Goal: Task Accomplishment & Management: Manage account settings

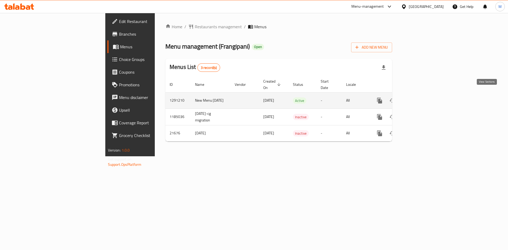
click at [421, 98] on icon "enhanced table" at bounding box center [417, 101] width 6 height 6
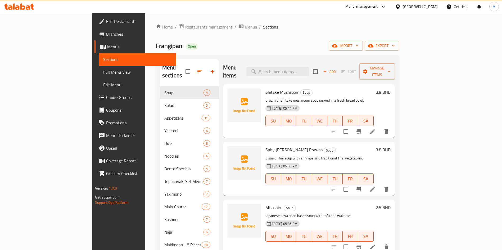
scroll to position [137, 0]
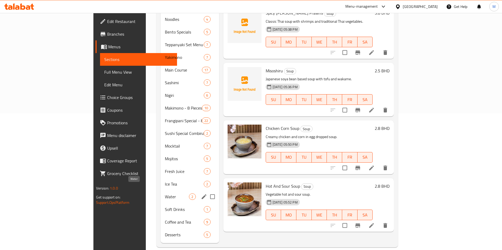
click at [165, 194] on span "Water" at bounding box center [177, 197] width 24 height 6
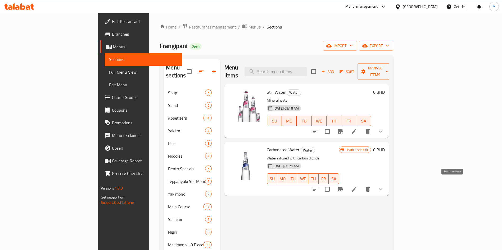
click at [357, 186] on icon at bounding box center [354, 189] width 6 height 6
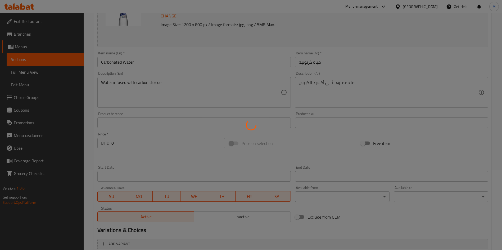
scroll to position [140, 0]
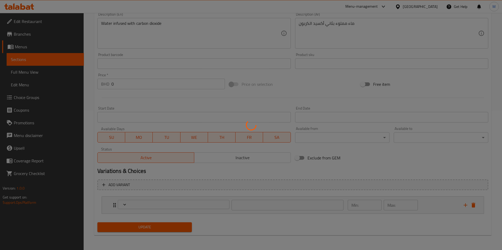
type input "اختيارك للحجم:"
type input "1"
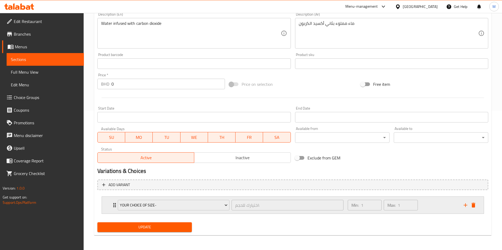
click at [112, 206] on icon "Expand" at bounding box center [114, 205] width 6 height 6
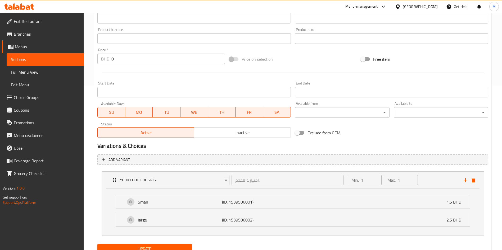
scroll to position [186, 0]
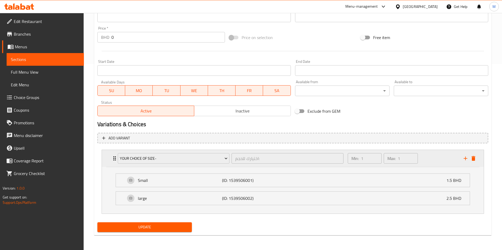
click at [477, 163] on div "Your Choice Of Size- اختيارك للحجم: ​ Min: 1 ​ Max: 1 ​" at bounding box center [292, 158] width 381 height 17
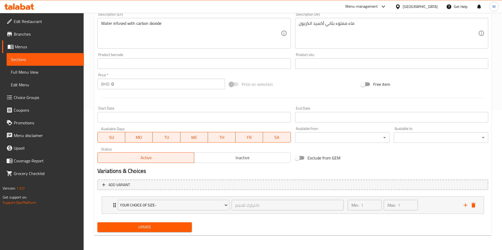
scroll to position [140, 0]
click at [476, 201] on div "Expand" at bounding box center [469, 205] width 16 height 8
click at [474, 205] on icon "delete" at bounding box center [473, 205] width 4 height 5
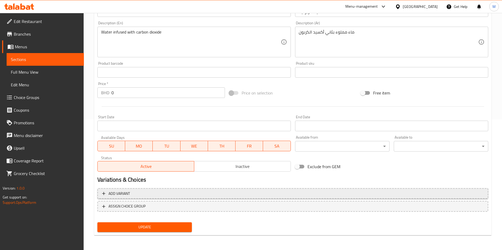
click at [256, 199] on button "Add variant" at bounding box center [292, 193] width 390 height 11
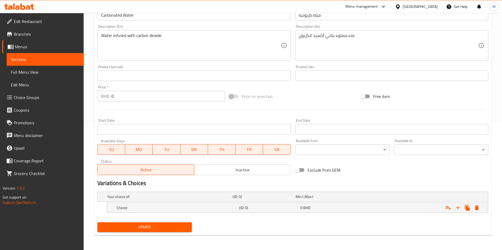
scroll to position [127, 0]
click at [458, 208] on icon "Expand" at bounding box center [458, 208] width 4 height 4
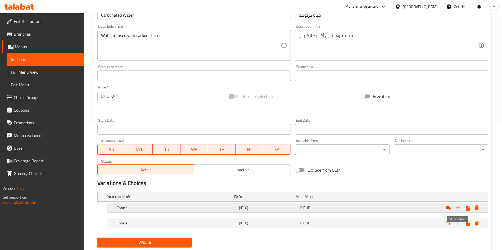
click at [458, 208] on icon "Expand" at bounding box center [458, 208] width 4 height 4
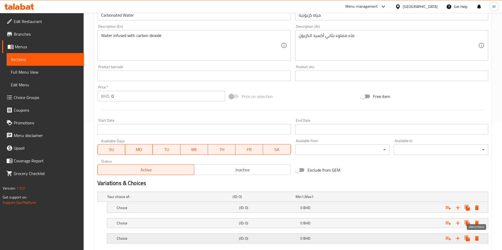
click at [476, 239] on icon "Expand" at bounding box center [477, 238] width 4 height 5
click at [477, 240] on icon "Expand" at bounding box center [477, 238] width 4 height 5
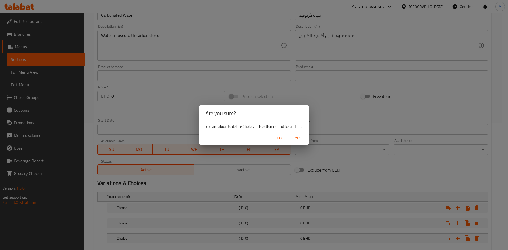
click at [295, 139] on span "Yes" at bounding box center [298, 138] width 13 height 7
click at [295, 139] on div "Available from ​ ​" at bounding box center [342, 147] width 94 height 16
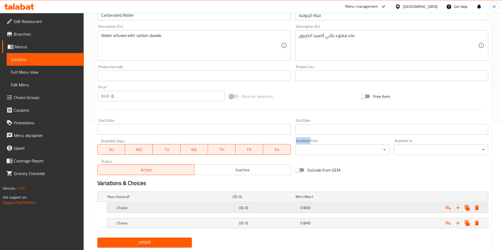
click at [225, 203] on div "Choice (ID: 0) 0 BHD" at bounding box center [294, 197] width 376 height 12
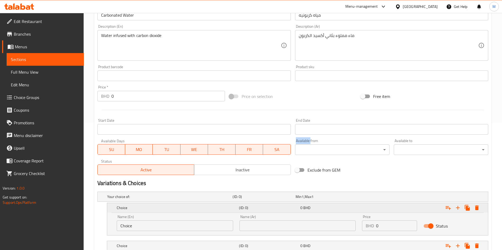
click at [225, 203] on div "Choice (ID: 0) 0 BHD" at bounding box center [299, 208] width 367 height 12
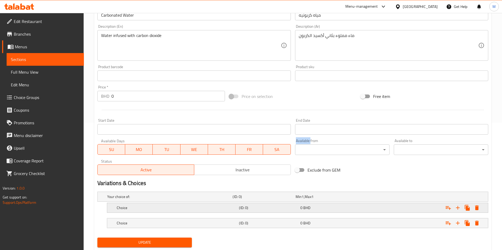
click at [226, 203] on div "Choice (ID: 0) 0 BHD" at bounding box center [294, 197] width 376 height 12
click at [154, 201] on div "Choice" at bounding box center [168, 196] width 125 height 7
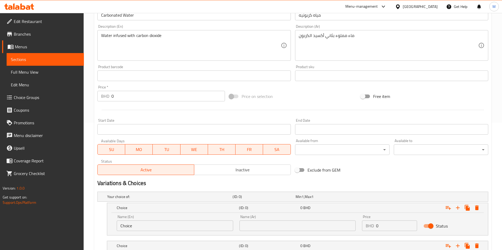
click at [149, 226] on input "Choice" at bounding box center [175, 226] width 116 height 11
type input "Small"
click at [291, 225] on input "text" at bounding box center [297, 226] width 116 height 11
type input "صغير"
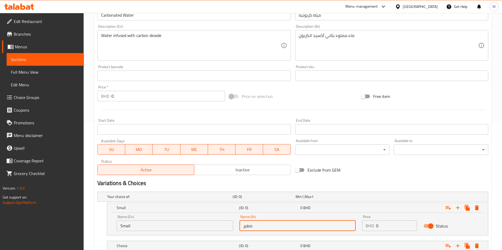
click at [384, 224] on input "0" at bounding box center [396, 226] width 41 height 11
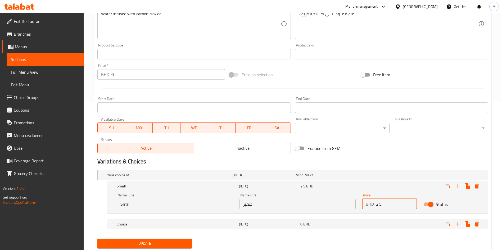
scroll to position [165, 0]
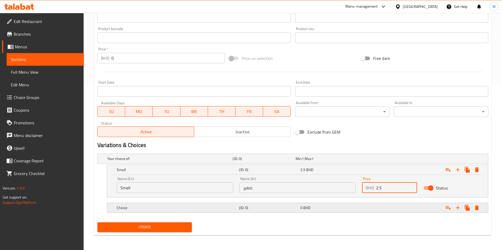
type input "2.5"
click at [198, 165] on div "Choice (ID: 0) 0 BHD" at bounding box center [294, 159] width 376 height 12
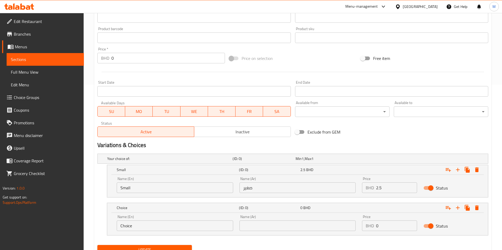
click at [180, 228] on input "Choice" at bounding box center [175, 226] width 116 height 11
type input "Large"
click at [272, 227] on input "text" at bounding box center [297, 226] width 116 height 11
type input "كبير"
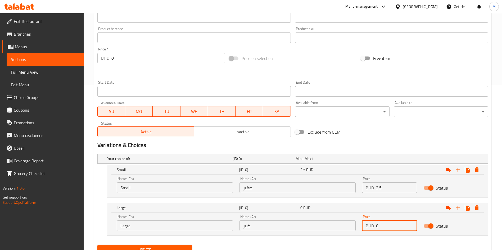
click at [397, 227] on input "0" at bounding box center [396, 226] width 41 height 11
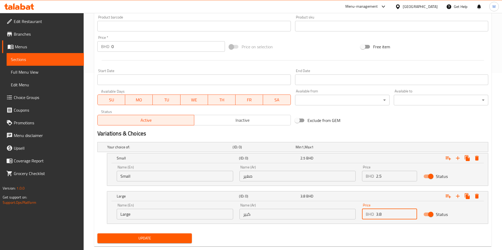
scroll to position [188, 0]
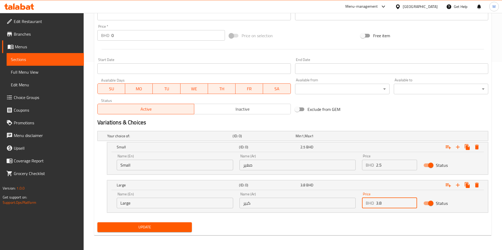
type input "3.8"
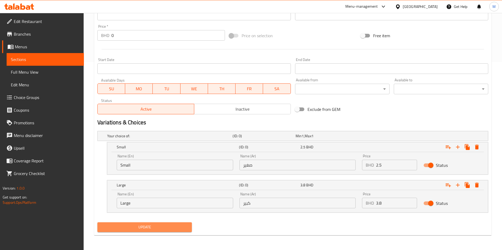
click at [167, 228] on span "Update" at bounding box center [145, 227] width 86 height 7
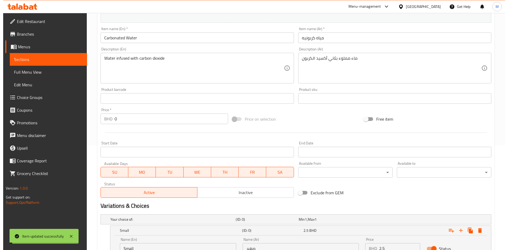
scroll to position [0, 0]
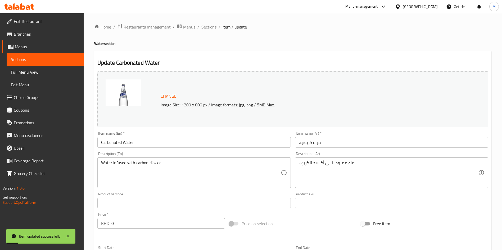
click at [210, 31] on div "Home / Restaurants management / Menus / Sections / item / update Water section …" at bounding box center [292, 226] width 397 height 404
click at [141, 30] on span "Restaurants management" at bounding box center [146, 27] width 47 height 6
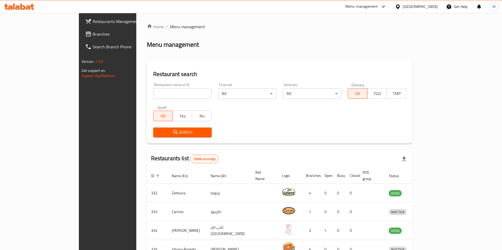
click at [153, 96] on input "search" at bounding box center [182, 94] width 58 height 11
paste input ""PLOP JUICES, Zallaq ""
type input "PLOP JUICES"
click button "Search" at bounding box center [182, 133] width 58 height 10
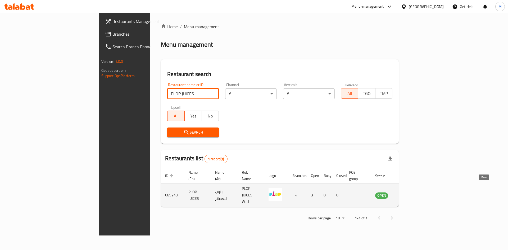
click at [412, 192] on link "enhanced table" at bounding box center [408, 195] width 10 height 6
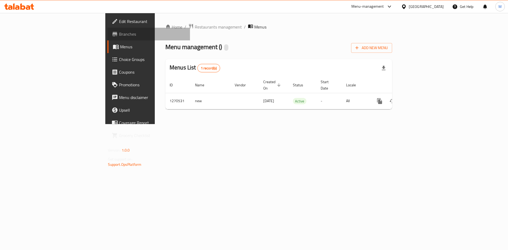
click at [119, 31] on span "Branches" at bounding box center [152, 34] width 67 height 6
